Goal: Navigation & Orientation: Find specific page/section

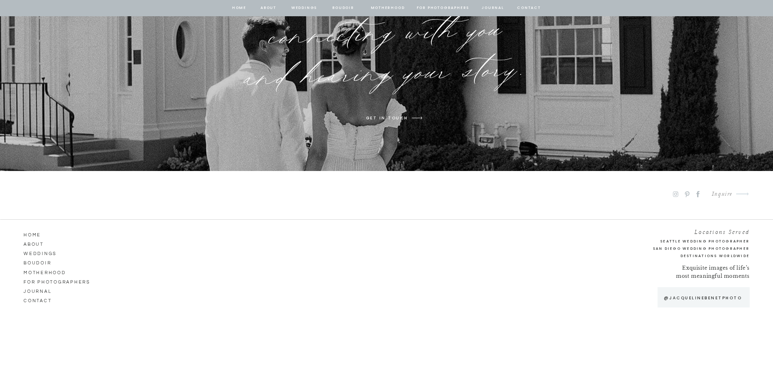
scroll to position [5294, 0]
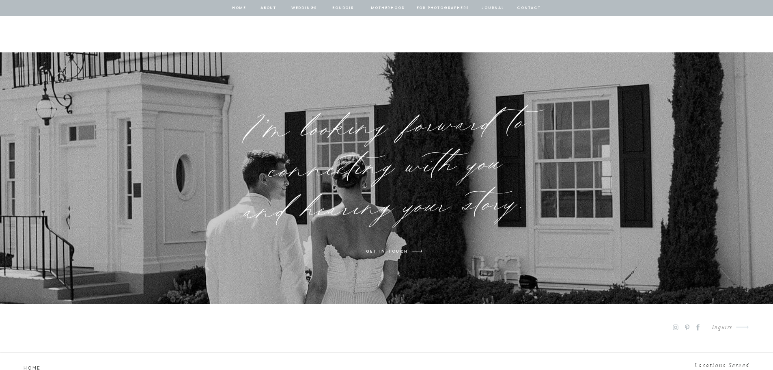
click at [298, 11] on nav "Weddings" at bounding box center [305, 7] width 28 height 7
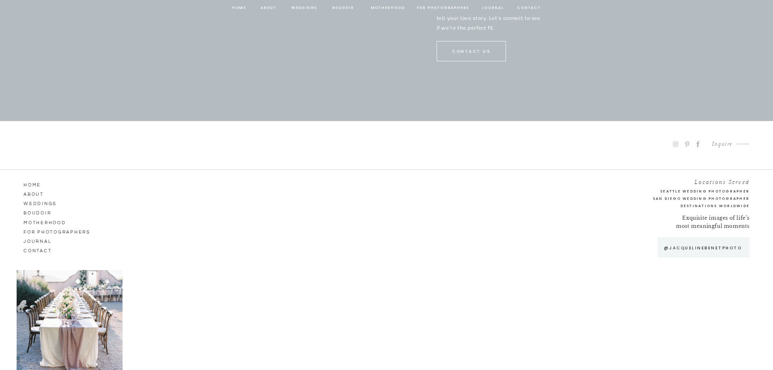
scroll to position [4304, 0]
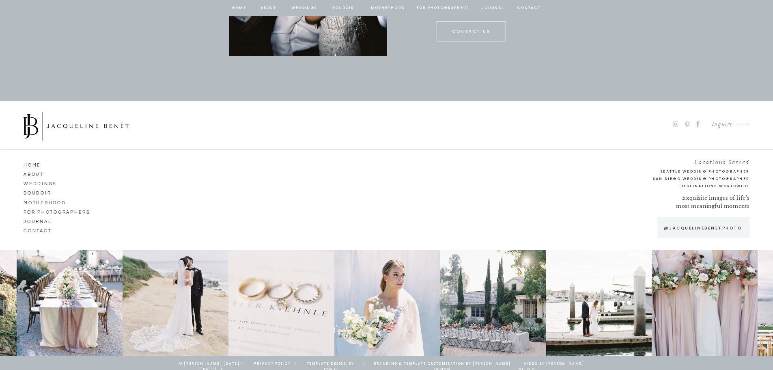
click at [523, 9] on nav "contact" at bounding box center [529, 7] width 26 height 7
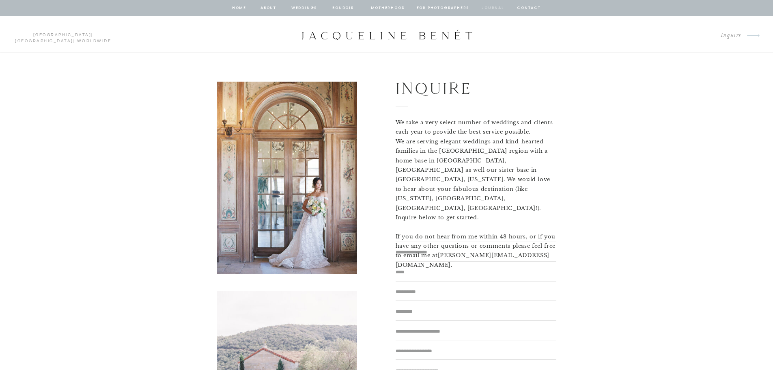
click at [495, 6] on nav "journal" at bounding box center [493, 7] width 25 height 7
